Goal: Information Seeking & Learning: Find specific page/section

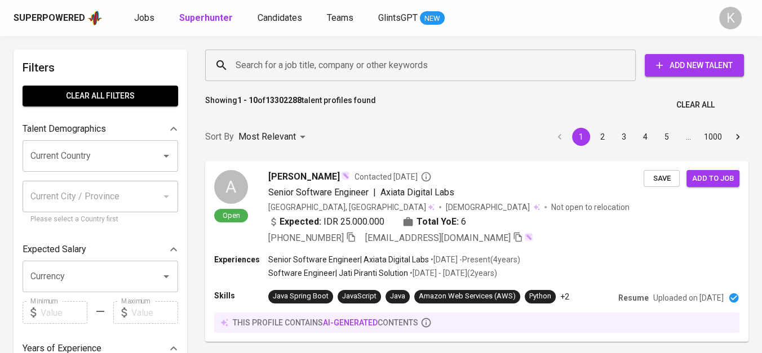
click at [322, 64] on input "Search for a job title, company or other keywords" at bounding box center [423, 65] width 381 height 21
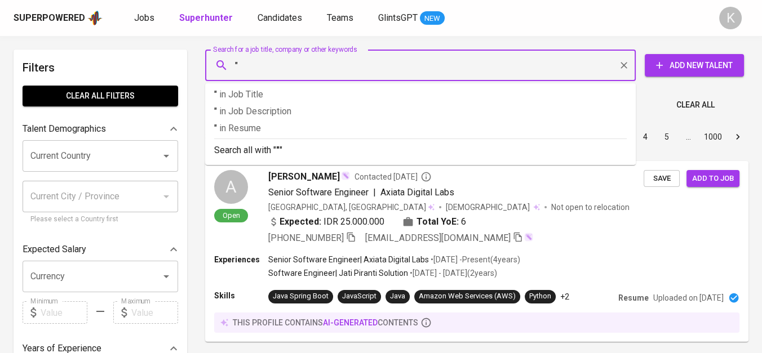
paste input "PT [PERSON_NAME]"
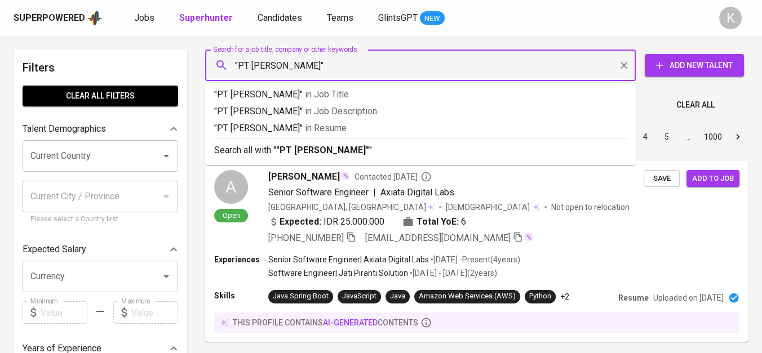
click at [251, 66] on input ""PT [PERSON_NAME]"" at bounding box center [423, 65] width 381 height 21
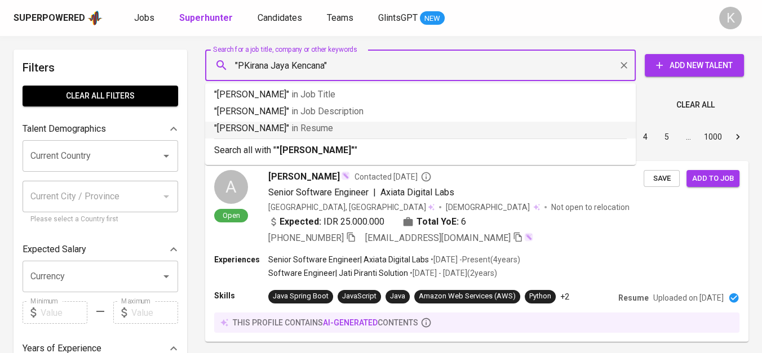
type input ""[PERSON_NAME]""
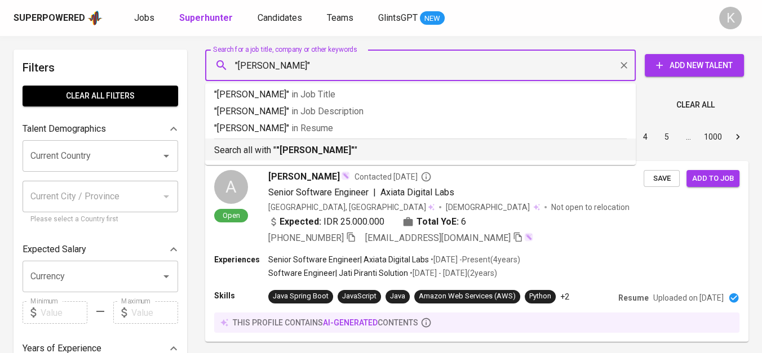
click at [369, 150] on p "Search all with " "[PERSON_NAME]" "" at bounding box center [420, 151] width 412 height 14
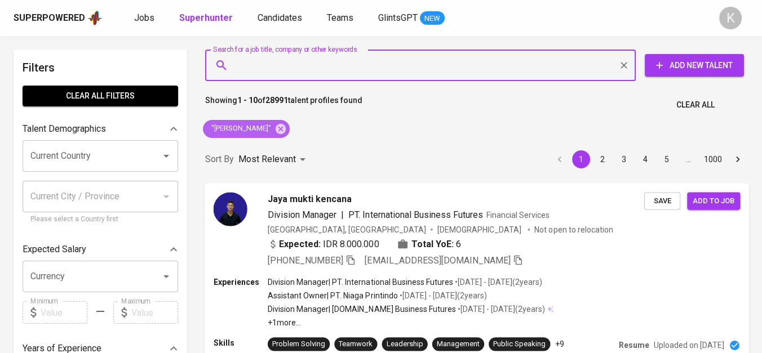
drag, startPoint x: 291, startPoint y: 132, endPoint x: 470, endPoint y: 352, distance: 283.9
click at [286, 132] on icon at bounding box center [280, 128] width 10 height 10
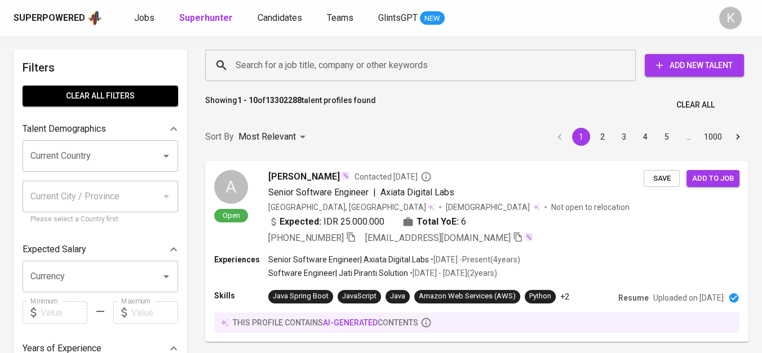
click at [339, 65] on input "Search for a job title, company or other keywords" at bounding box center [423, 65] width 381 height 21
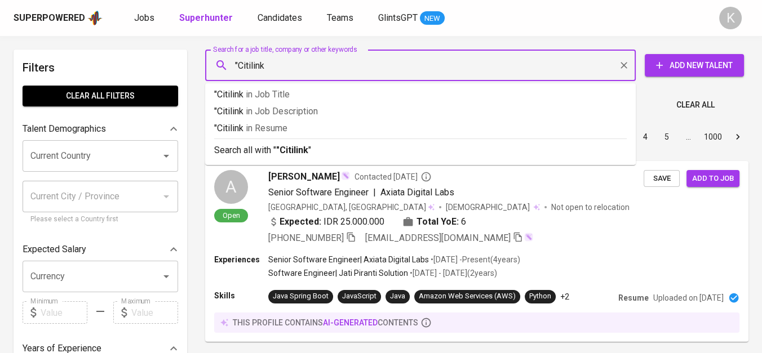
type input ""Citilink""
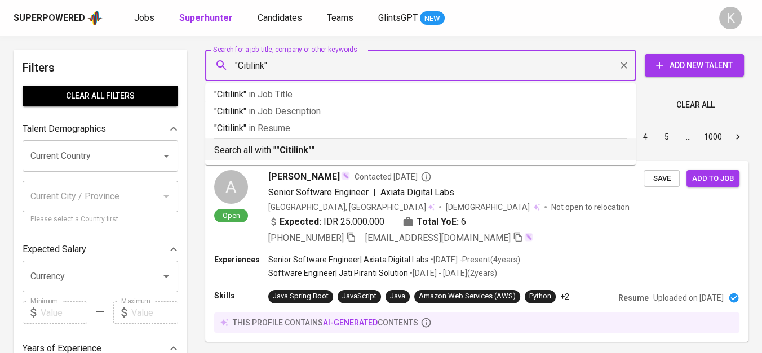
click at [323, 148] on p "Search all with " "Citilink" "" at bounding box center [420, 151] width 412 height 14
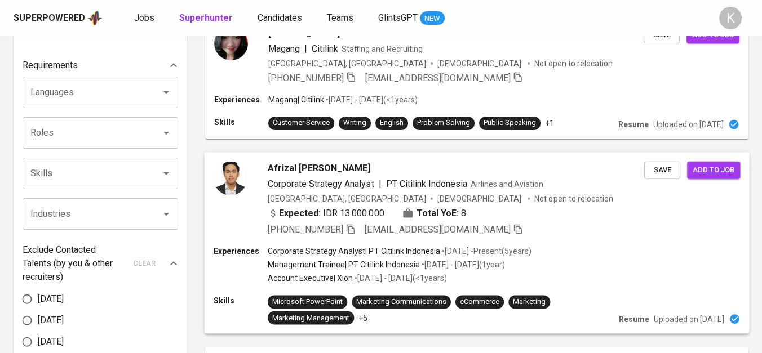
scroll to position [438, 0]
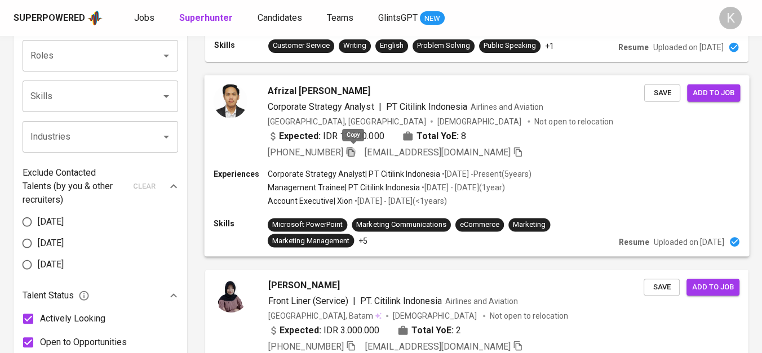
click at [354, 147] on icon "button" at bounding box center [350, 152] width 8 height 10
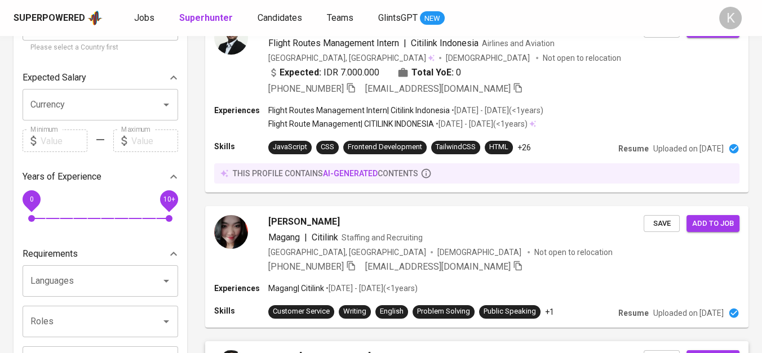
scroll to position [0, 0]
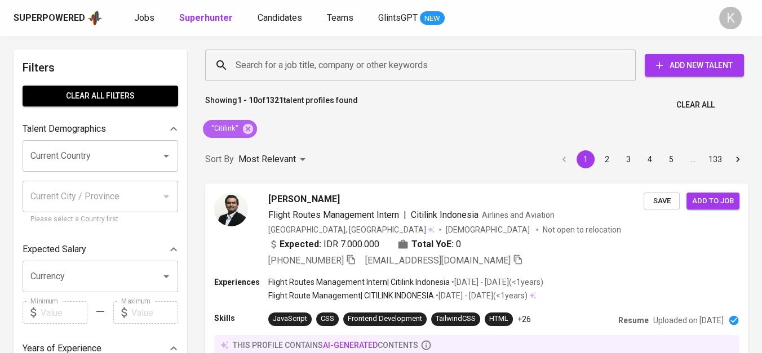
click at [249, 124] on icon at bounding box center [248, 129] width 12 height 12
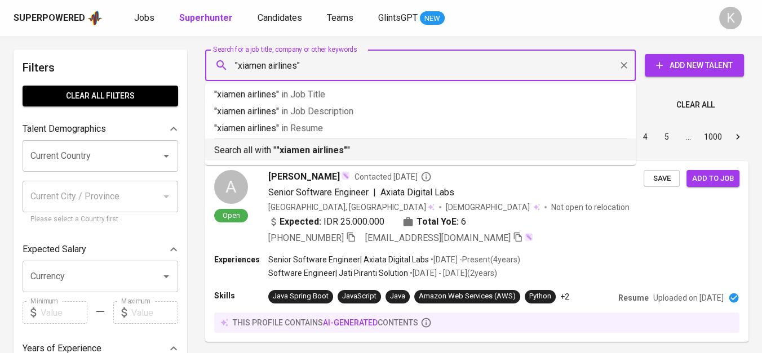
click at [305, 154] on b ""xiamen airlines"" at bounding box center [311, 150] width 71 height 11
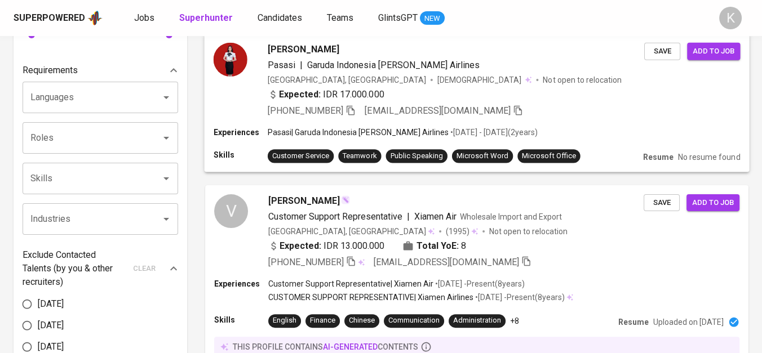
scroll to position [375, 0]
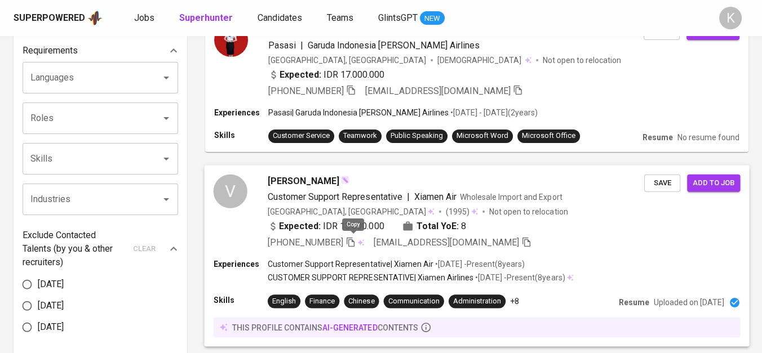
click at [350, 238] on icon "button" at bounding box center [350, 242] width 8 height 10
